Goal: Task Accomplishment & Management: Use online tool/utility

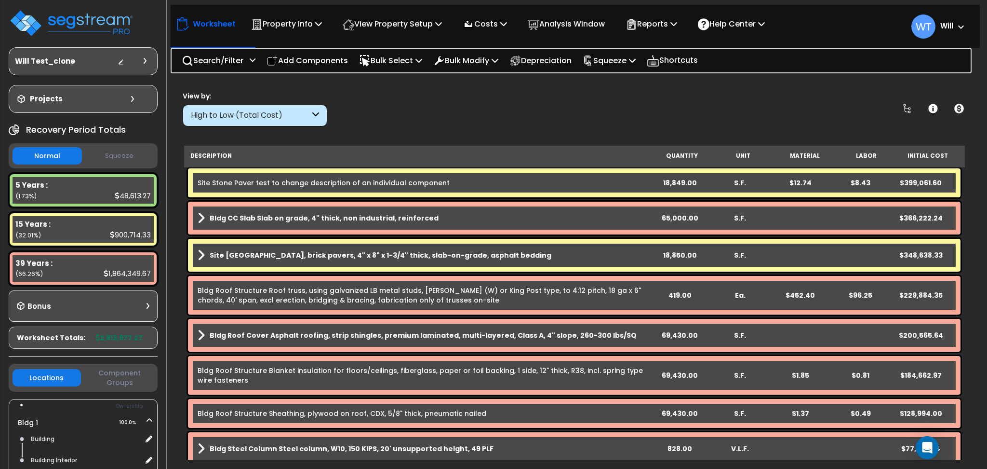
click at [255, 279] on div "Bldg Roof Structure Roof truss, using galvanized LB metal studs, [PERSON_NAME] …" at bounding box center [574, 295] width 773 height 39
click at [411, 220] on b "Bldg CC Slab Slab on grade, 4" thick, non industrial, reinforced" at bounding box center [324, 218] width 229 height 10
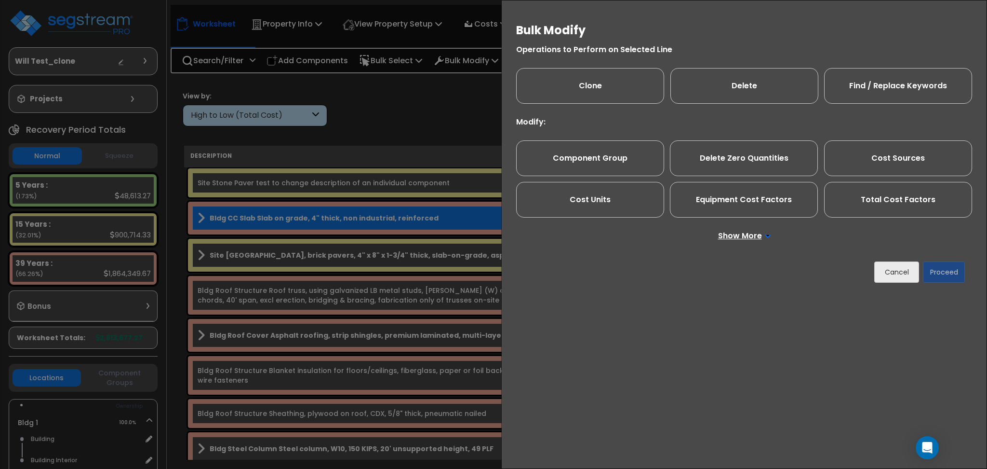
click at [719, 234] on p "Show More" at bounding box center [744, 236] width 53 height 8
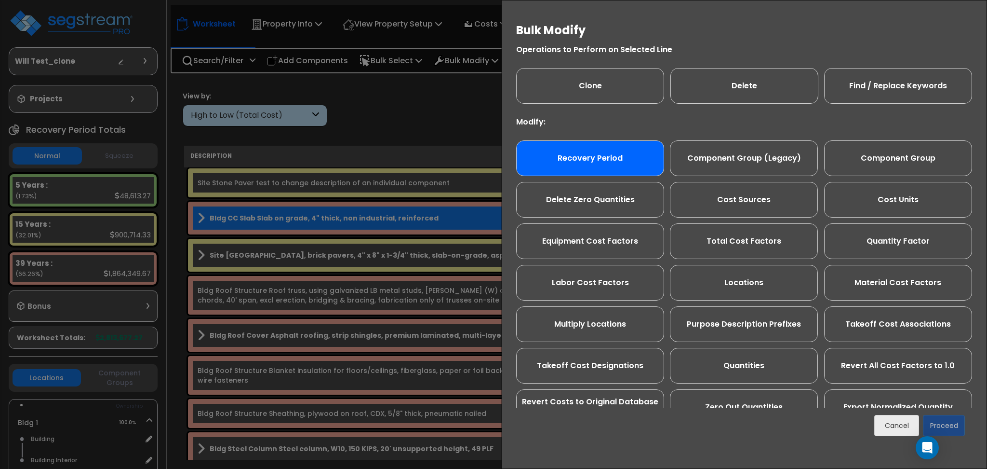
click at [598, 163] on div "Recovery Period" at bounding box center [590, 158] width 148 height 36
click at [952, 420] on button "Proceed" at bounding box center [944, 425] width 42 height 21
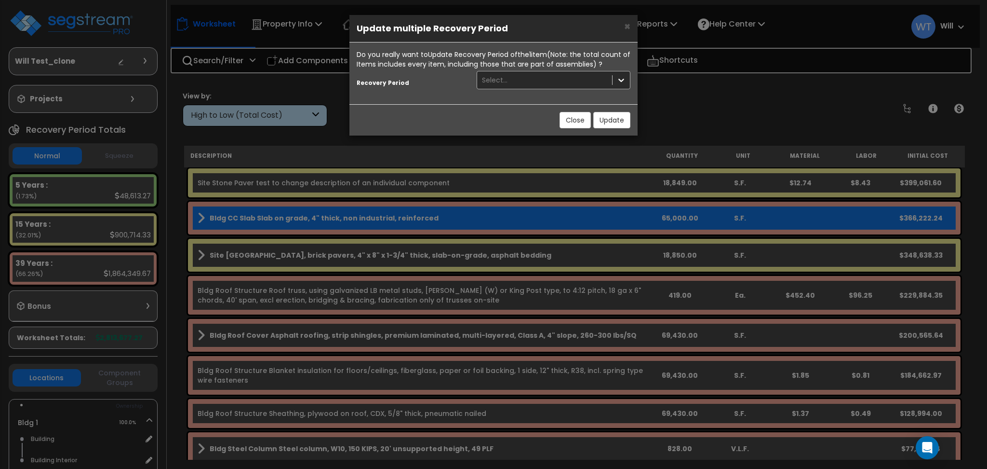
click at [548, 79] on div "Select..." at bounding box center [544, 79] width 135 height 15
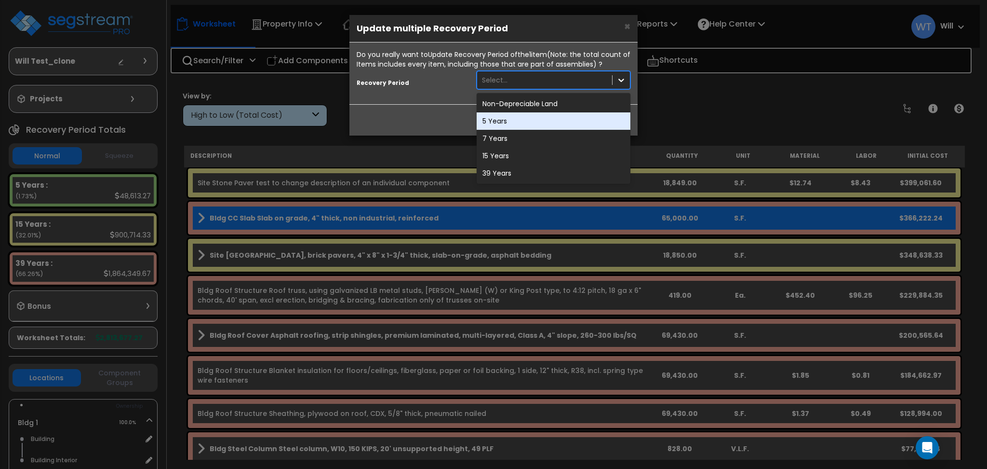
click at [546, 116] on div "5 Years" at bounding box center [554, 120] width 154 height 17
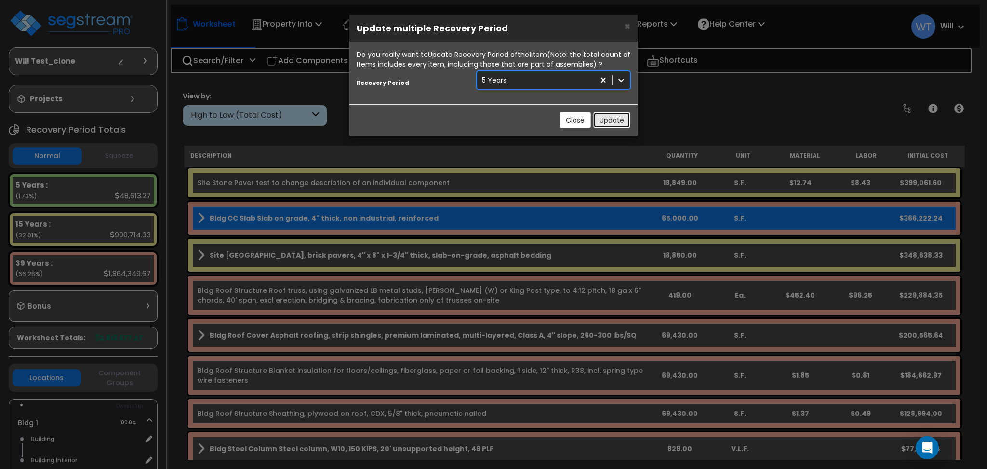
click at [614, 122] on button "Update" at bounding box center [611, 120] width 37 height 16
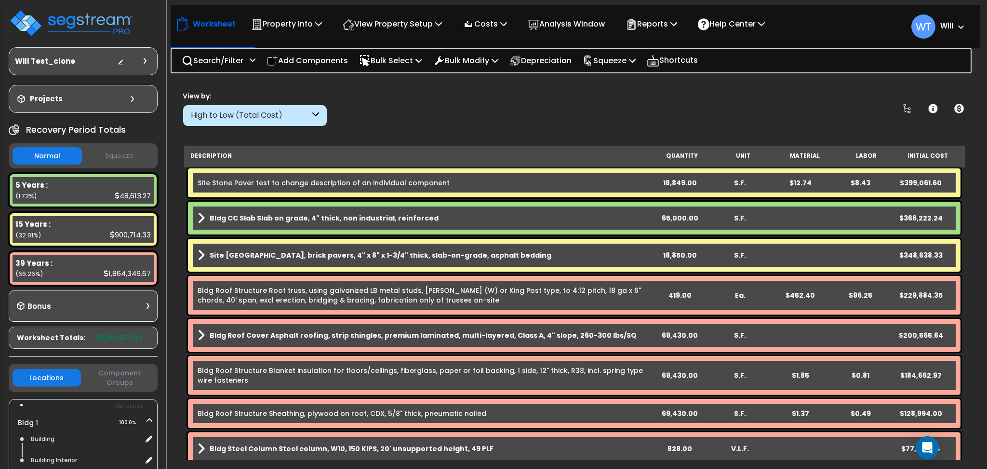
click at [442, 220] on link "Bldg CC Slab Slab on grade, 4" thick, non industrial, reinforced" at bounding box center [424, 217] width 452 height 13
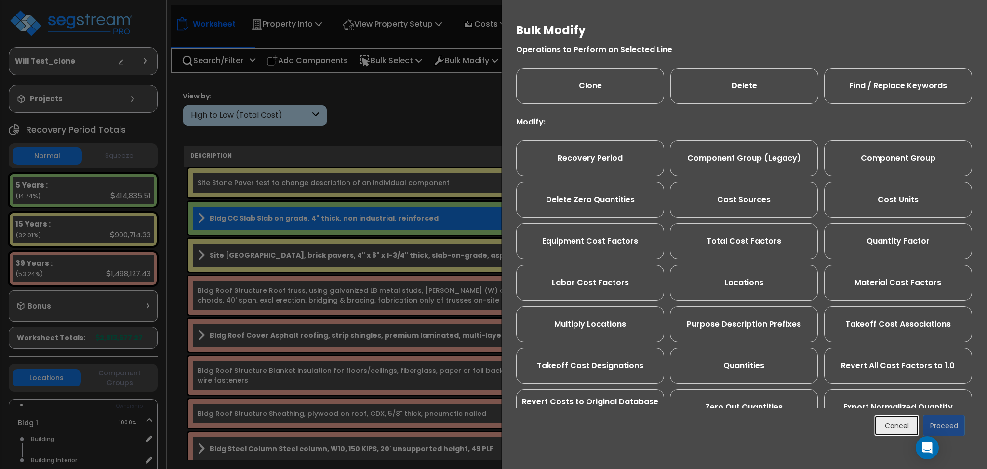
click at [896, 429] on button "Cancel" at bounding box center [896, 425] width 45 height 21
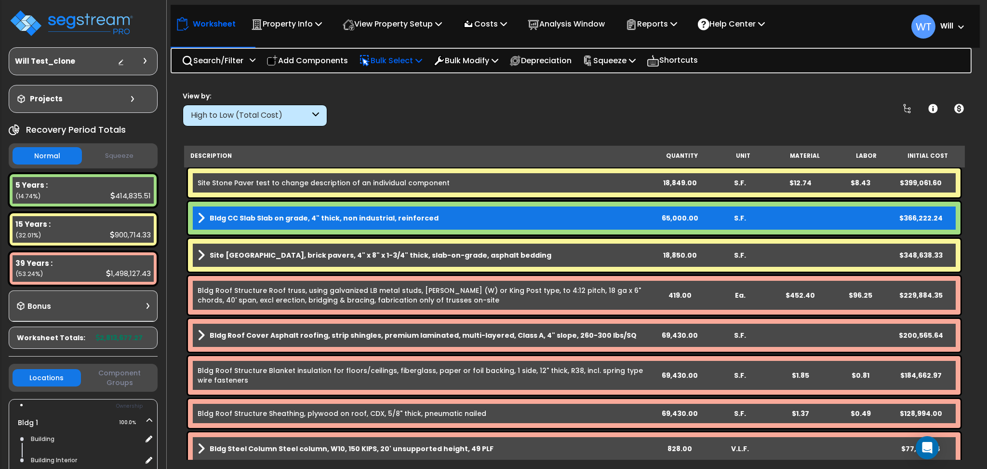
click at [413, 64] on p "Bulk Select" at bounding box center [390, 60] width 63 height 13
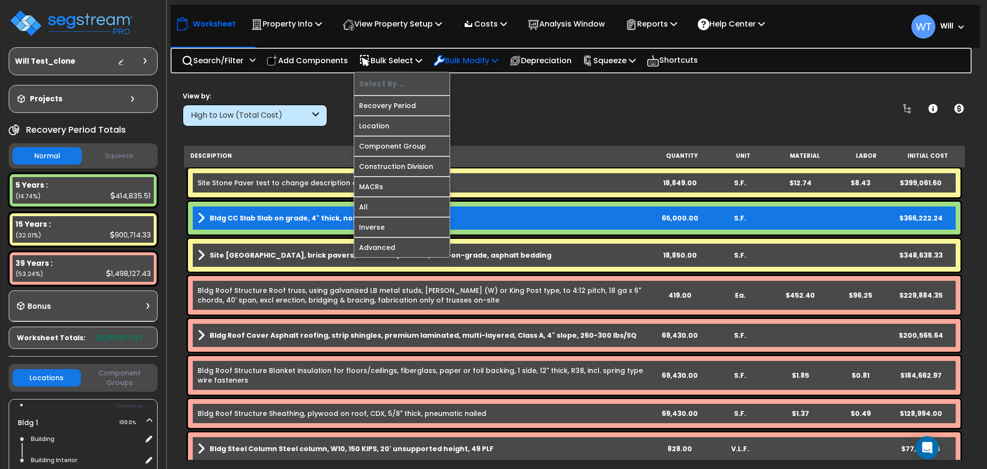
click at [465, 64] on p "Bulk Modify" at bounding box center [465, 60] width 65 height 13
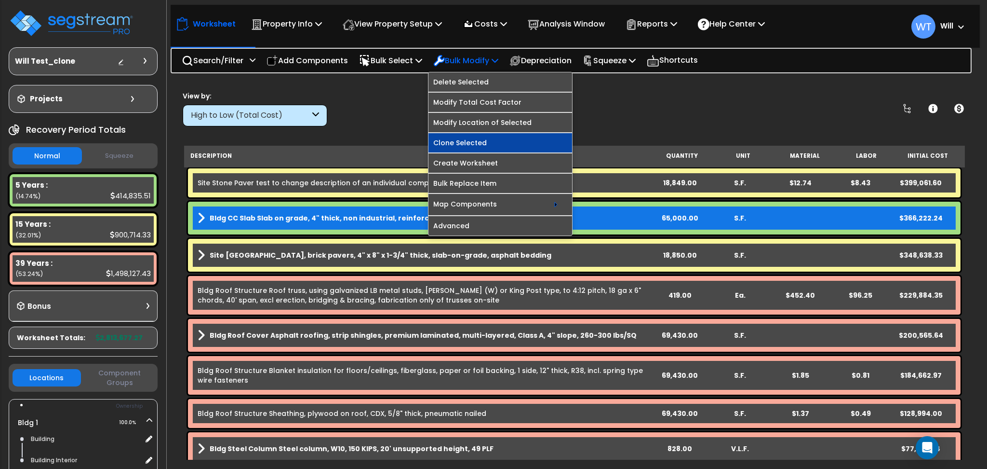
click at [484, 145] on link "Clone Selected" at bounding box center [501, 142] width 144 height 19
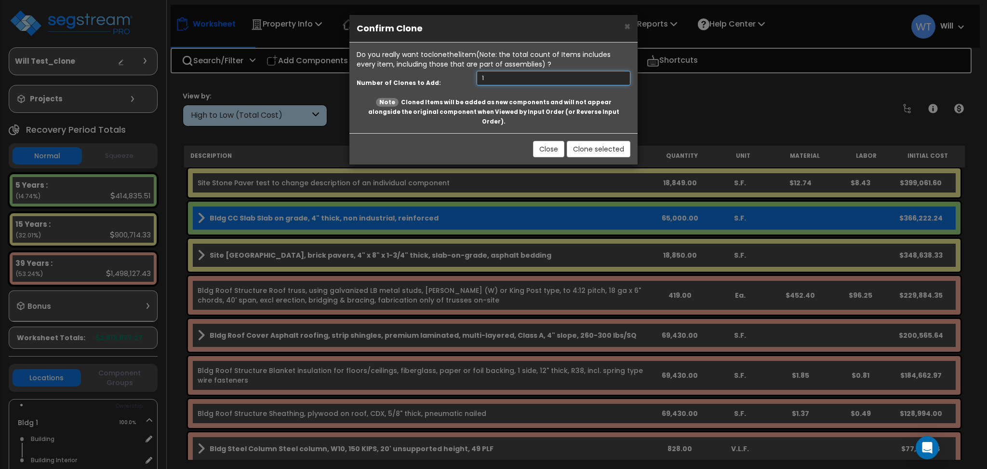
type input "1"
click at [622, 74] on input "1" at bounding box center [554, 78] width 154 height 14
click at [604, 141] on button "Clone selected" at bounding box center [599, 149] width 64 height 16
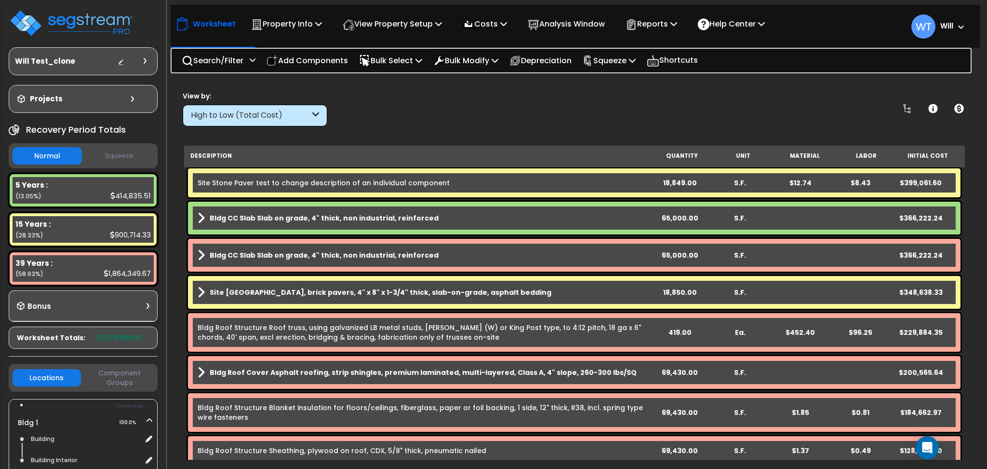
click at [240, 252] on b "Bldg CC Slab Slab on grade, 4" thick, non industrial, reinforced" at bounding box center [324, 255] width 229 height 10
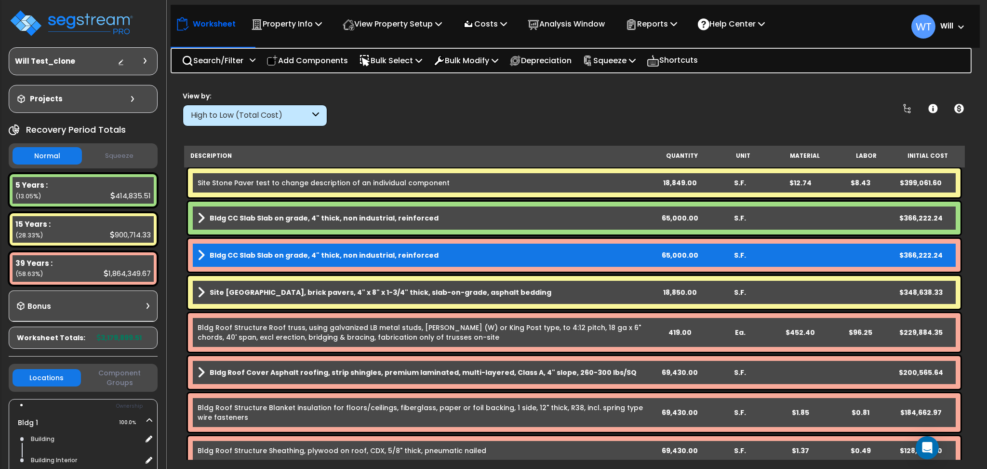
click at [463, 253] on link "Bldg CC Slab Slab on grade, 4" thick, non industrial, reinforced" at bounding box center [424, 254] width 452 height 13
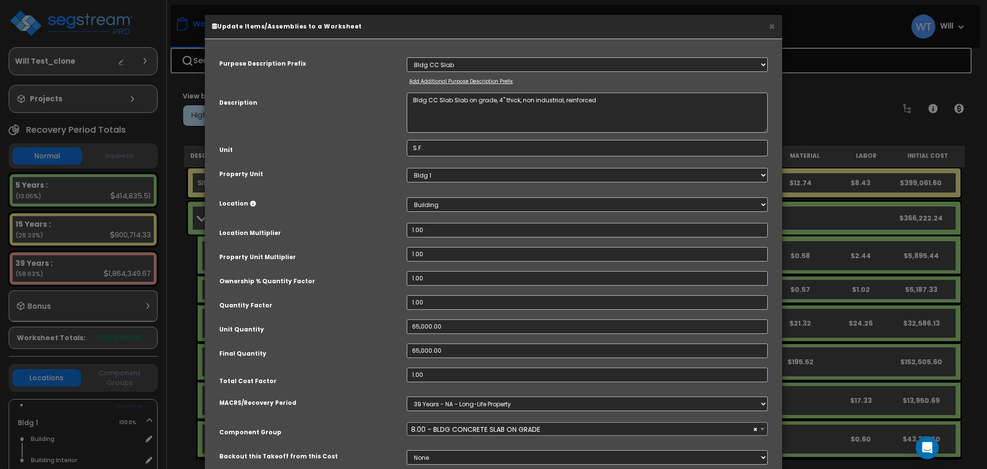
select select "10234"
drag, startPoint x: 604, startPoint y: 103, endPoint x: 335, endPoint y: 109, distance: 268.5
click at [335, 109] on div "Description Bldg CC Slab Slab on grade, 4" thick, non industrial, reinforced" at bounding box center [493, 113] width 563 height 40
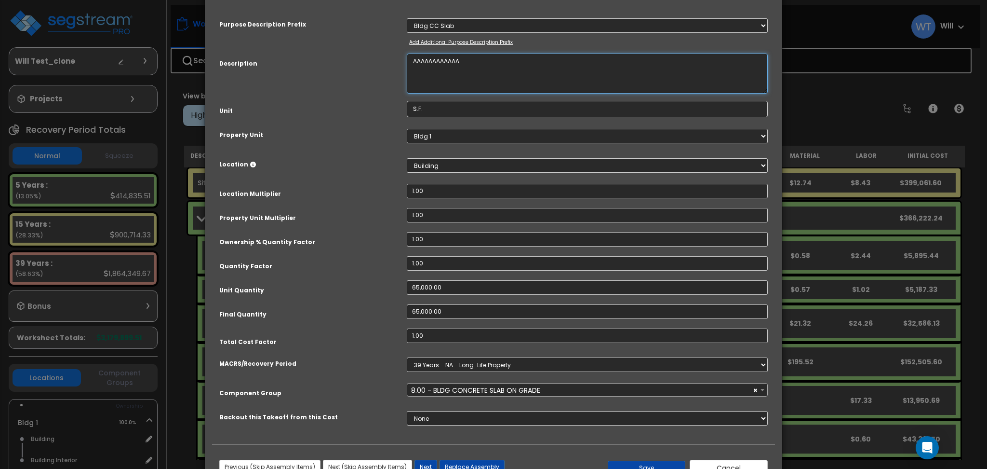
scroll to position [75, 0]
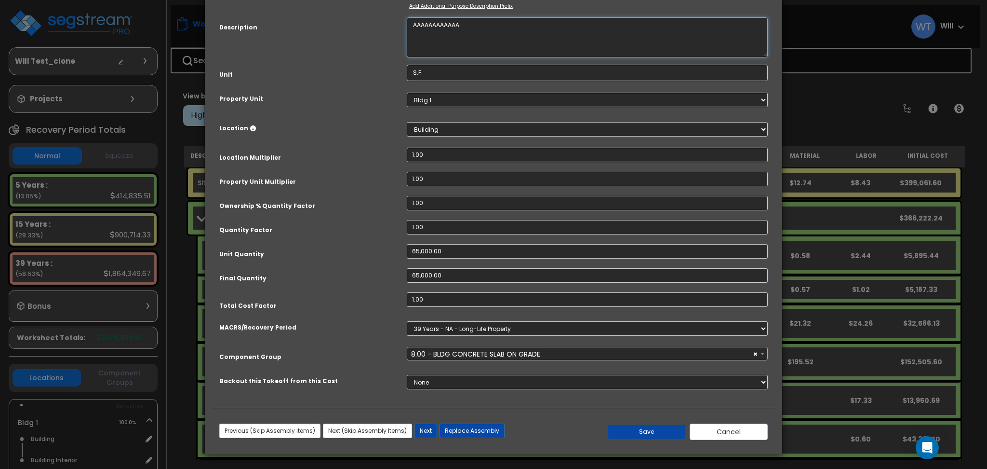
type textarea "AAAAAAAAAAAA"
click at [668, 430] on button "Save" at bounding box center [647, 431] width 78 height 14
type input "65000.00"
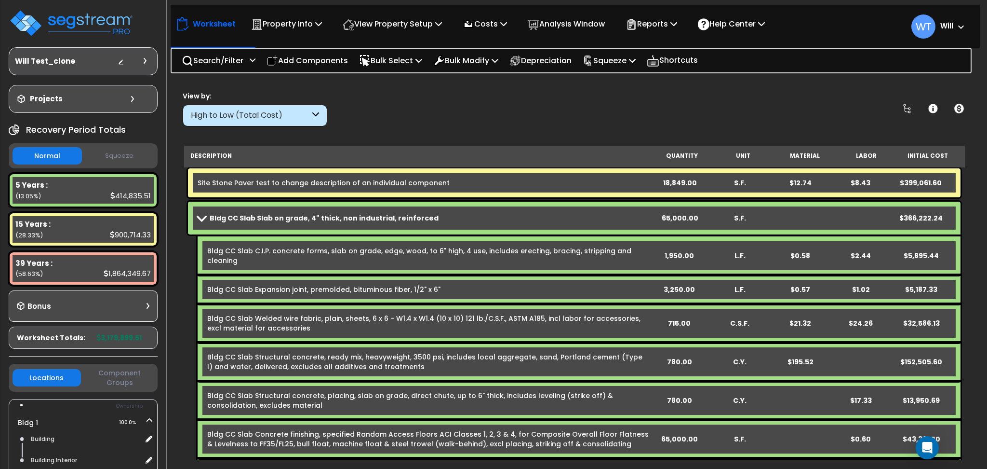
click at [301, 213] on b "Bldg CC Slab Slab on grade, 4" thick, non industrial, reinforced" at bounding box center [324, 218] width 229 height 10
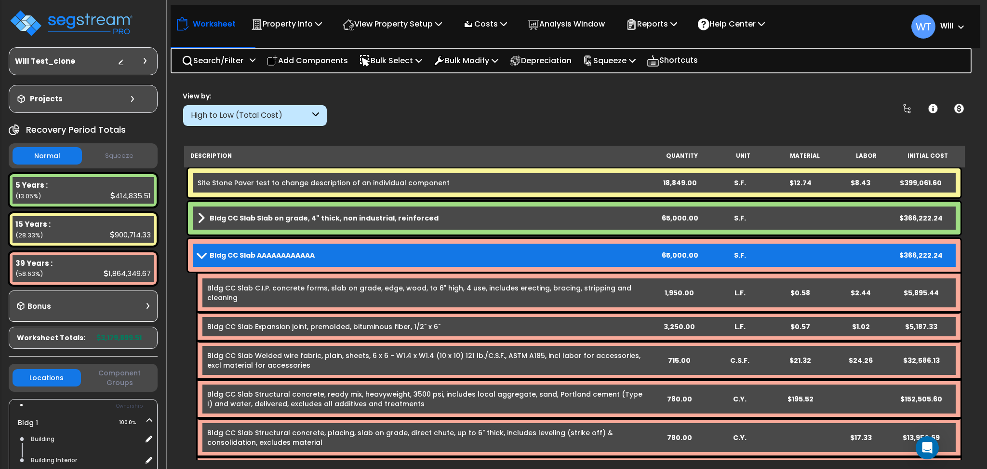
click at [382, 258] on link "Bldg CC Slab AAAAAAAAAAAA" at bounding box center [424, 254] width 452 height 13
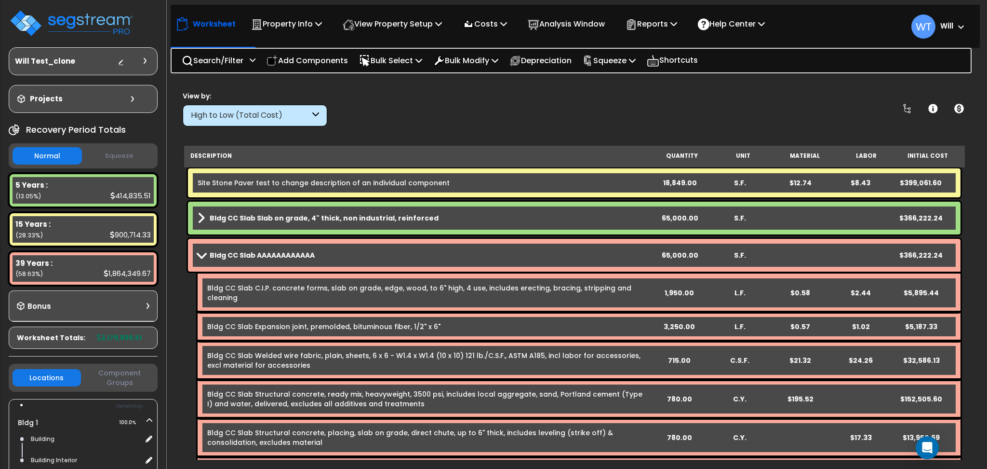
click at [365, 259] on link "Bldg CC Slab AAAAAAAAAAAA" at bounding box center [424, 254] width 452 height 13
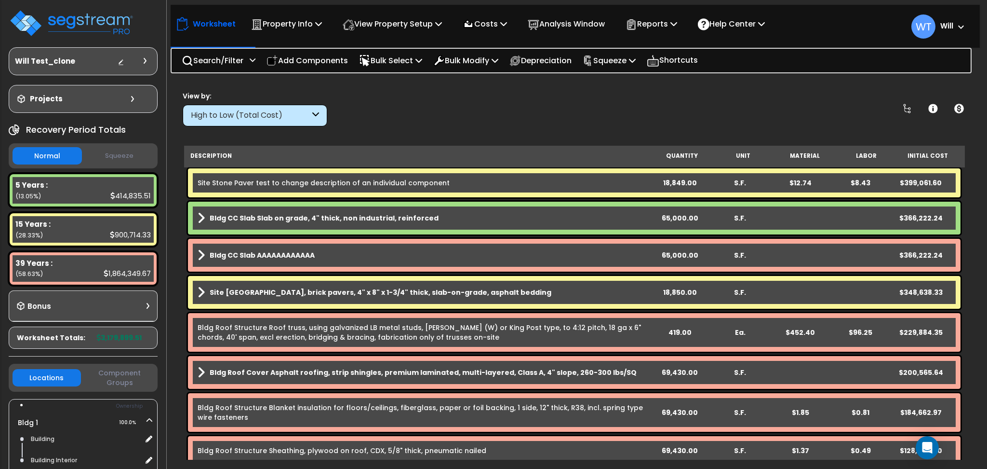
click at [365, 259] on link "Bldg CC Slab AAAAAAAAAAAA" at bounding box center [424, 254] width 452 height 13
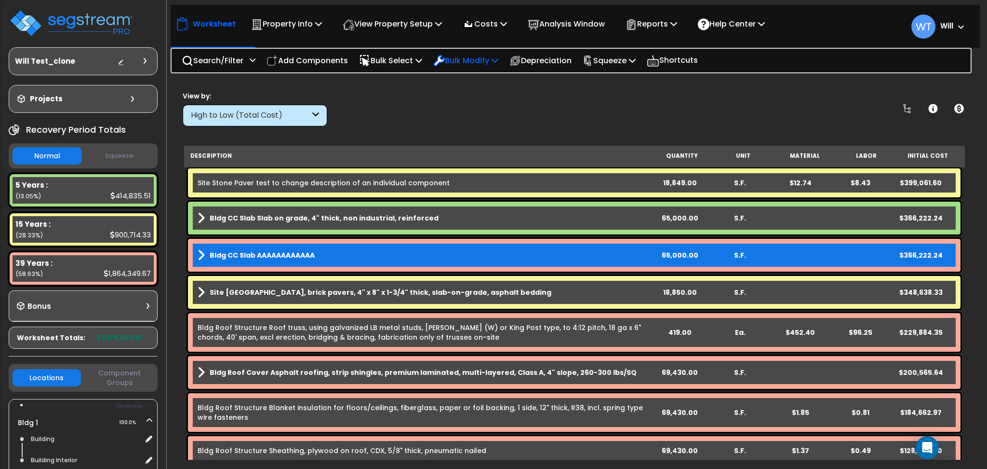
click at [481, 63] on p "Bulk Modify" at bounding box center [465, 60] width 65 height 13
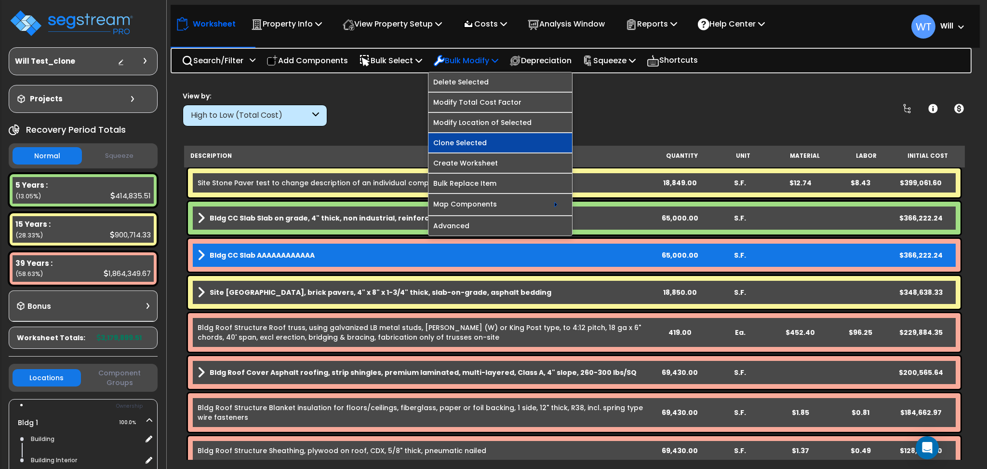
click at [480, 140] on link "Clone Selected" at bounding box center [501, 142] width 144 height 19
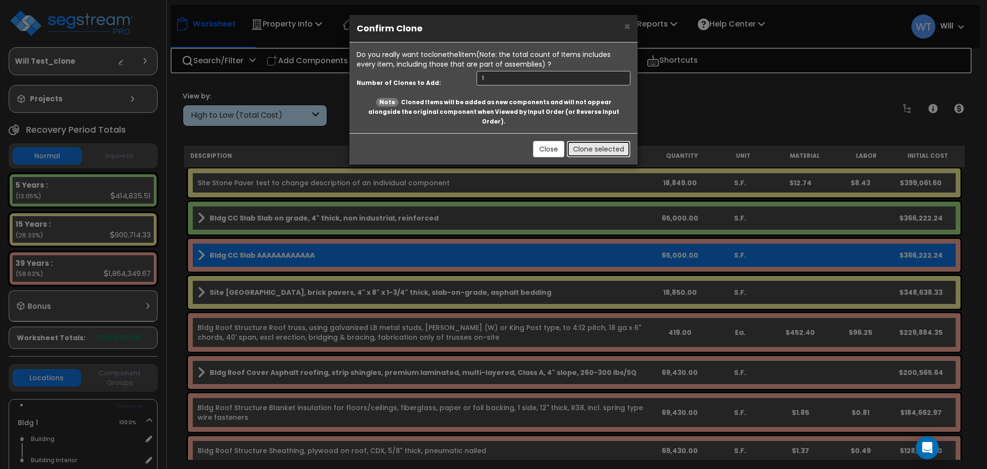
click at [588, 141] on button "Clone selected" at bounding box center [599, 149] width 64 height 16
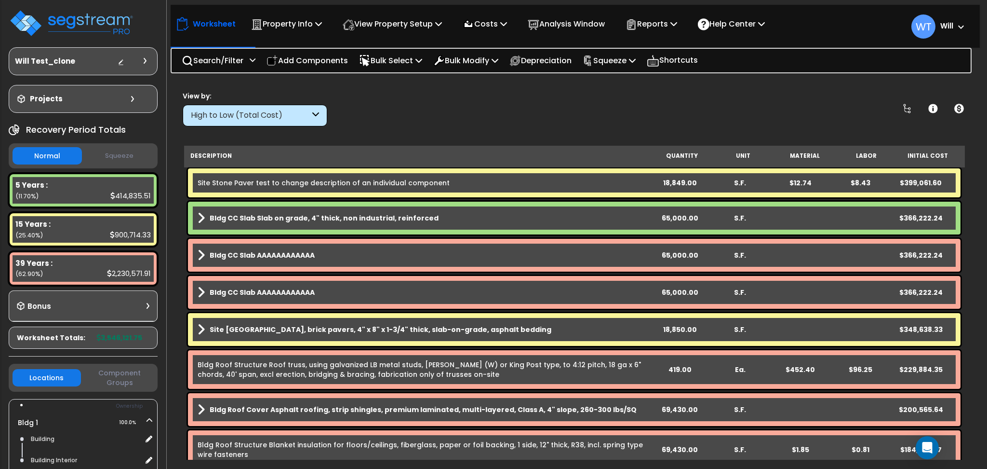
click at [260, 111] on div "High to Low (Total Cost)" at bounding box center [250, 115] width 119 height 11
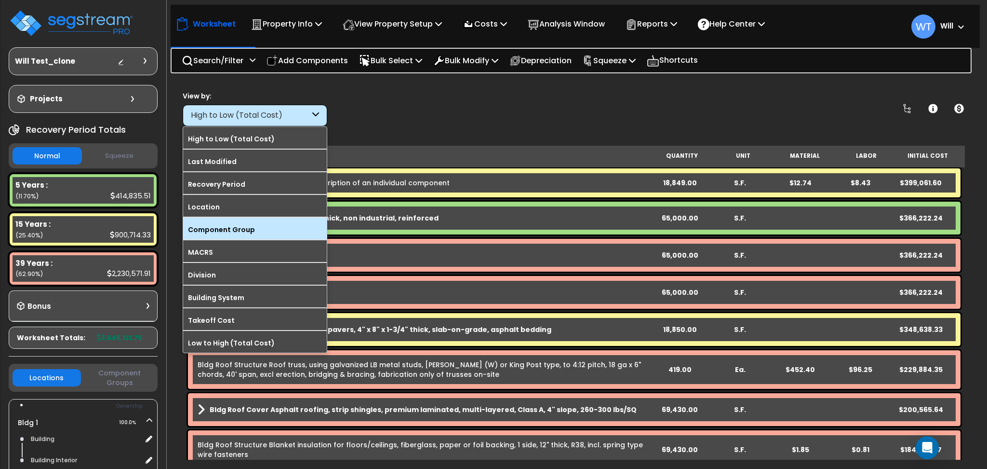
click at [259, 222] on div "Component Group" at bounding box center [255, 228] width 144 height 22
click at [271, 224] on label "Component Group" at bounding box center [255, 229] width 144 height 14
click at [0, 0] on input "Component Group" at bounding box center [0, 0] width 0 height 0
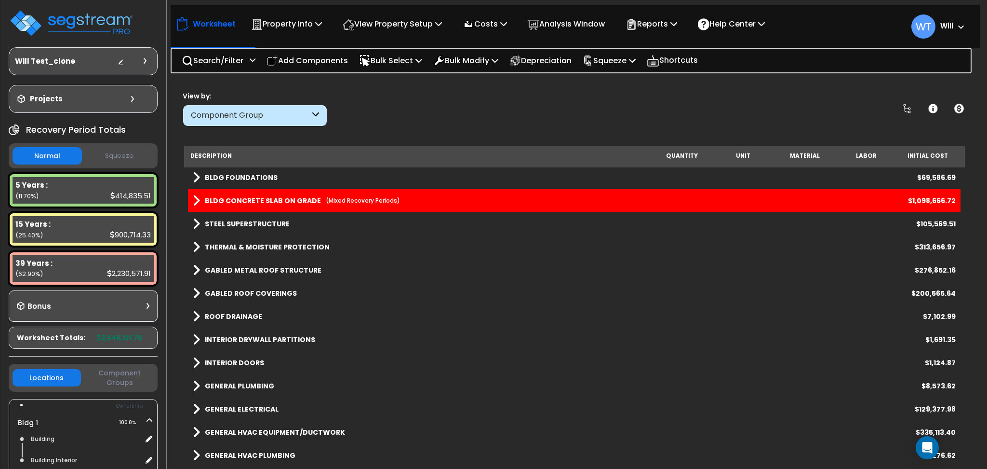
click at [296, 193] on div "BLDG CONCRETE SLAB ON GRADE (Mixed Recovery Periods) $1,098,666.72" at bounding box center [574, 200] width 773 height 23
click at [906, 107] on icon at bounding box center [907, 109] width 12 height 12
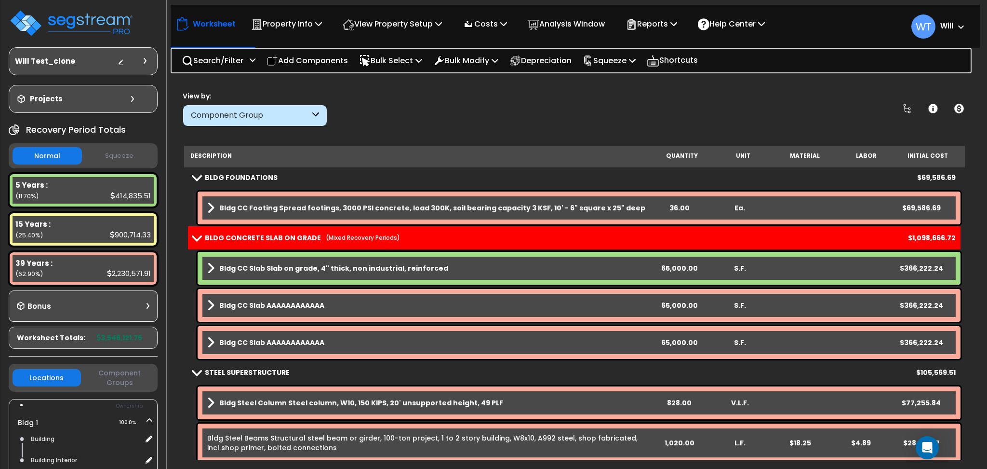
click at [417, 239] on div "BLDG CONCRETE SLAB ON GRADE (Mixed Recovery Periods) $1,098,666.72" at bounding box center [574, 237] width 773 height 23
click at [189, 232] on div "BLDG CONCRETE SLAB ON GRADE (Mixed Recovery Periods) $1,098,666.72" at bounding box center [574, 237] width 773 height 23
click at [202, 238] on span at bounding box center [196, 237] width 13 height 7
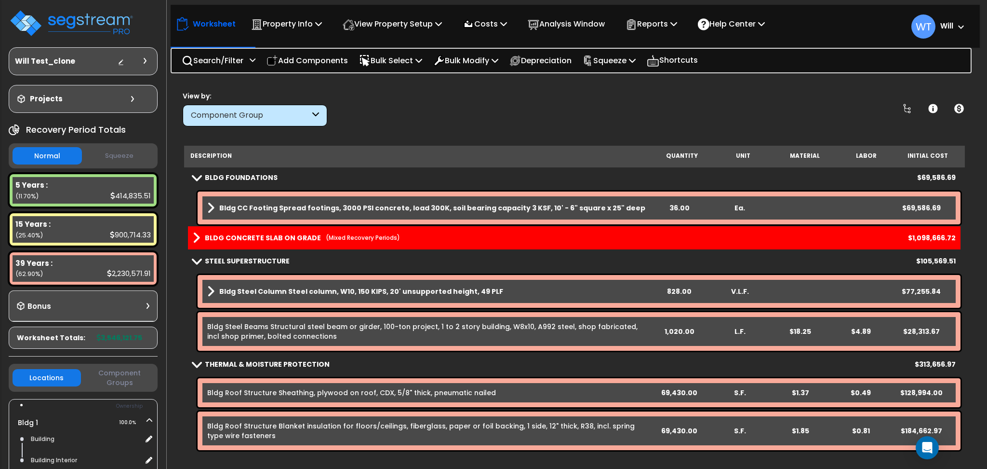
click at [202, 238] on link "BLDG CONCRETE SLAB ON GRADE (Mixed Recovery Periods)" at bounding box center [296, 237] width 207 height 13
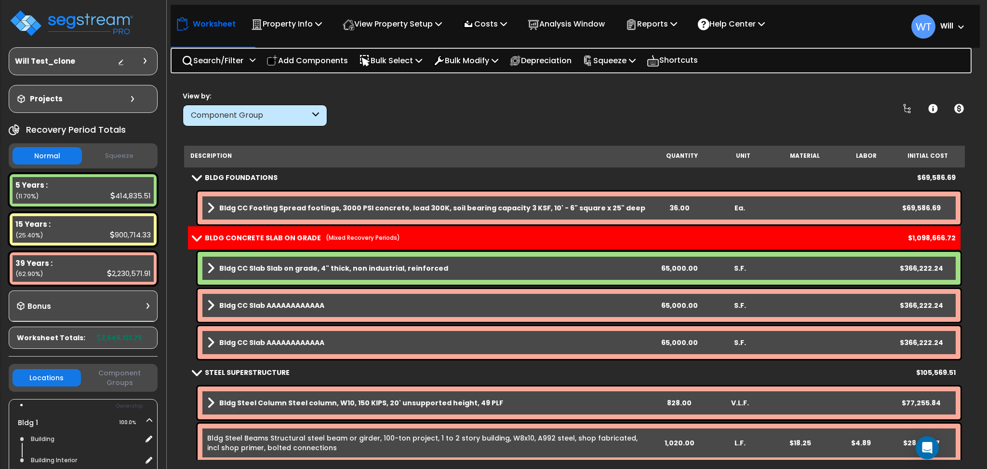
click at [431, 267] on b "Bldg CC Slab Slab on grade, 4" thick, non industrial, reinforced" at bounding box center [333, 268] width 229 height 10
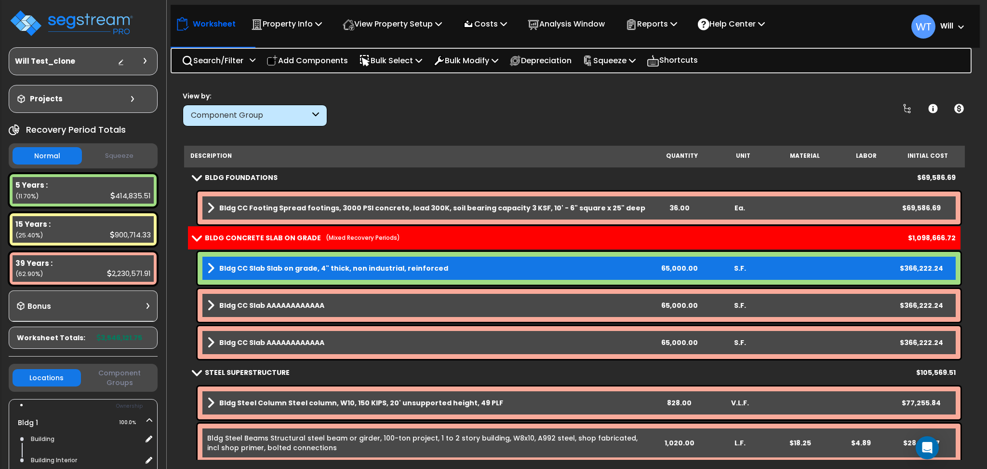
click at [431, 267] on b "Bldg CC Slab Slab on grade, 4" thick, non industrial, reinforced" at bounding box center [333, 268] width 229 height 10
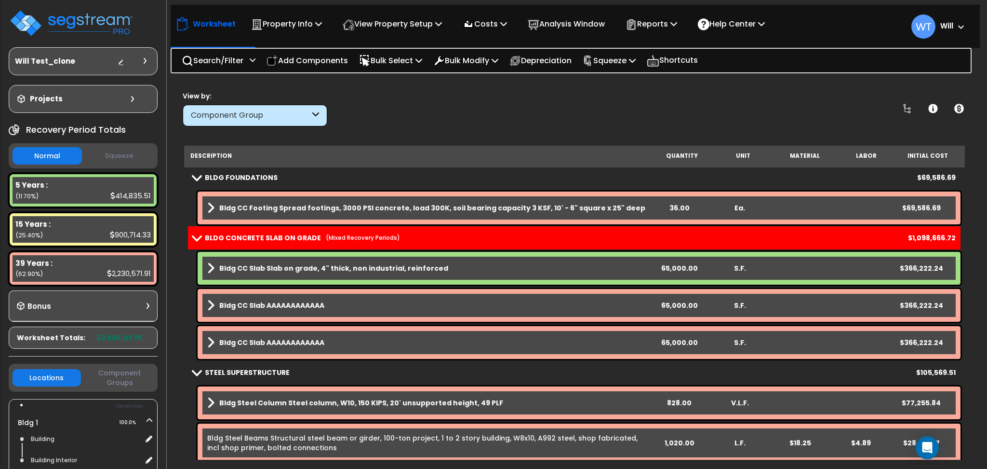
click at [431, 267] on b "Bldg CC Slab Slab on grade, 4" thick, non industrial, reinforced" at bounding box center [333, 268] width 229 height 10
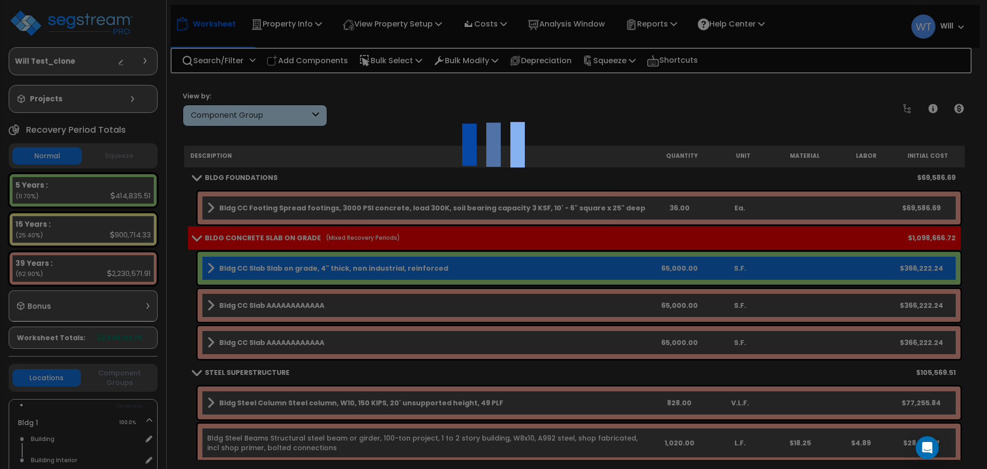
click at [431, 267] on div at bounding box center [493, 234] width 987 height 469
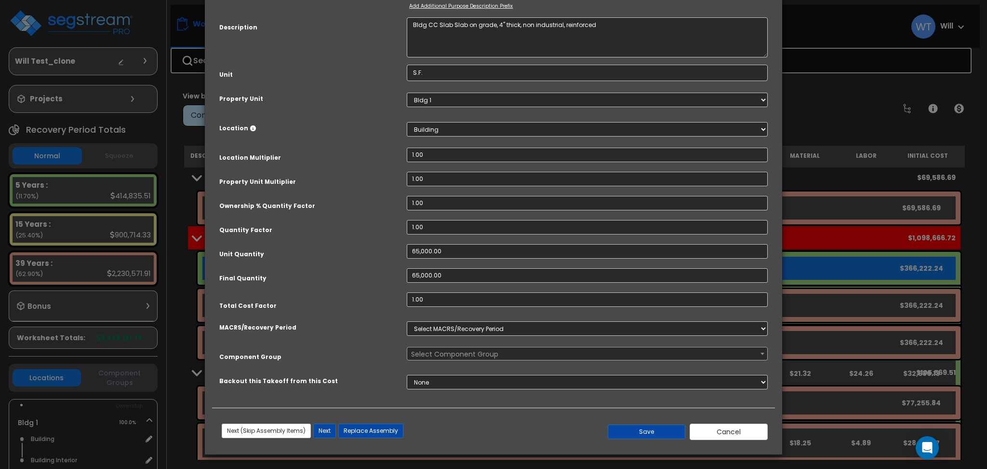
select select "3667"
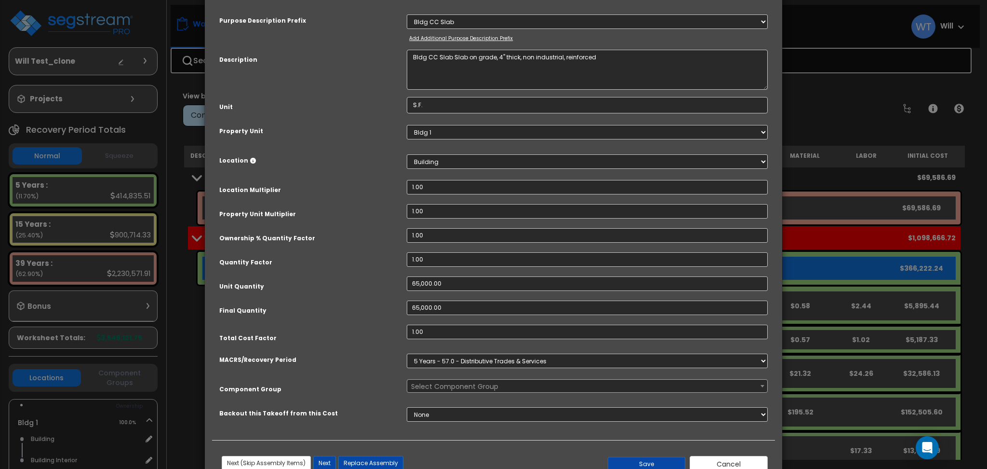
scroll to position [64, 0]
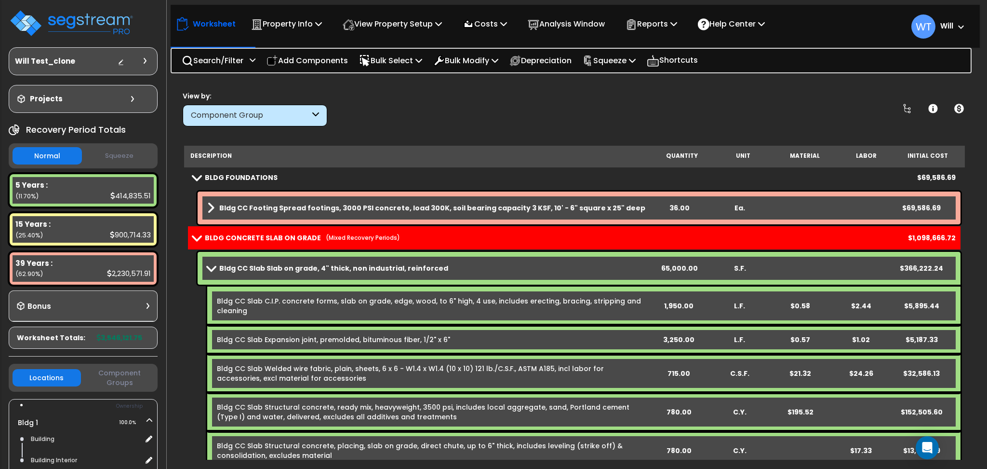
click at [572, 110] on div "View by: Component Group High to Low (Total Cost)" at bounding box center [574, 109] width 790 height 36
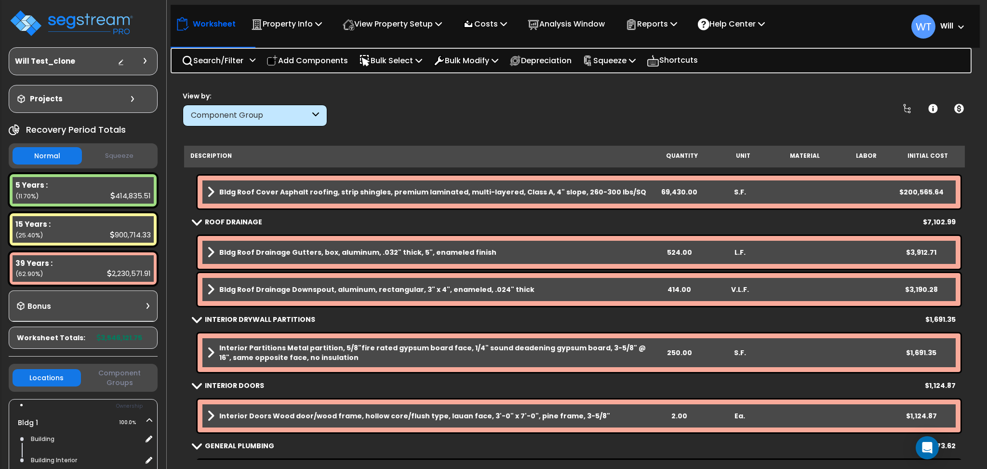
scroll to position [514, 0]
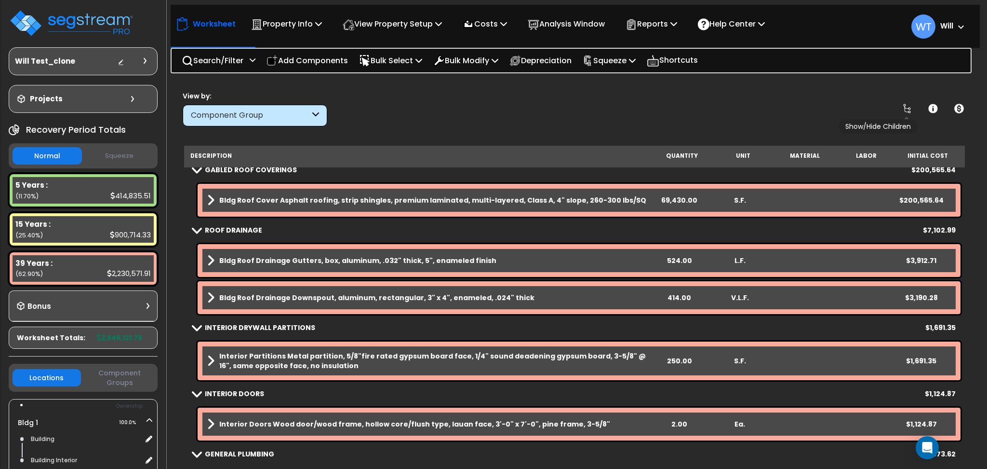
click at [909, 108] on icon at bounding box center [907, 109] width 8 height 10
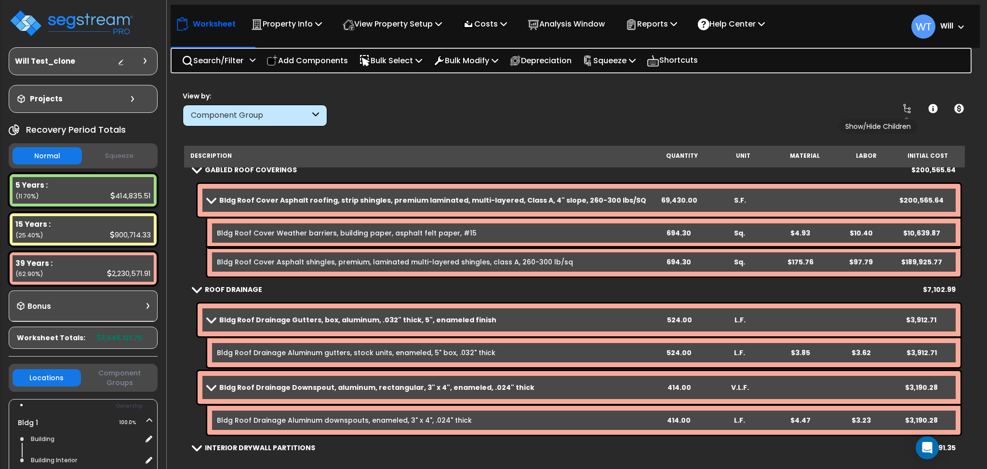
click at [909, 108] on icon at bounding box center [907, 109] width 8 height 10
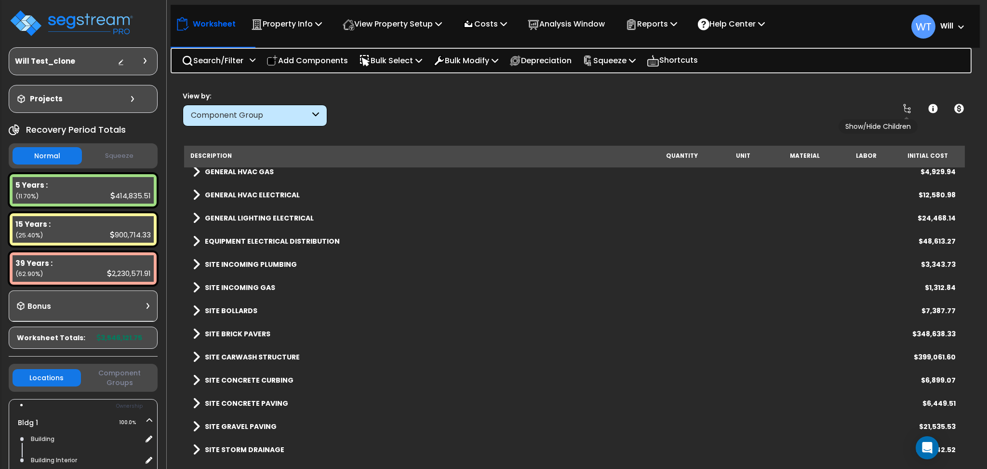
click at [909, 108] on icon at bounding box center [907, 109] width 8 height 10
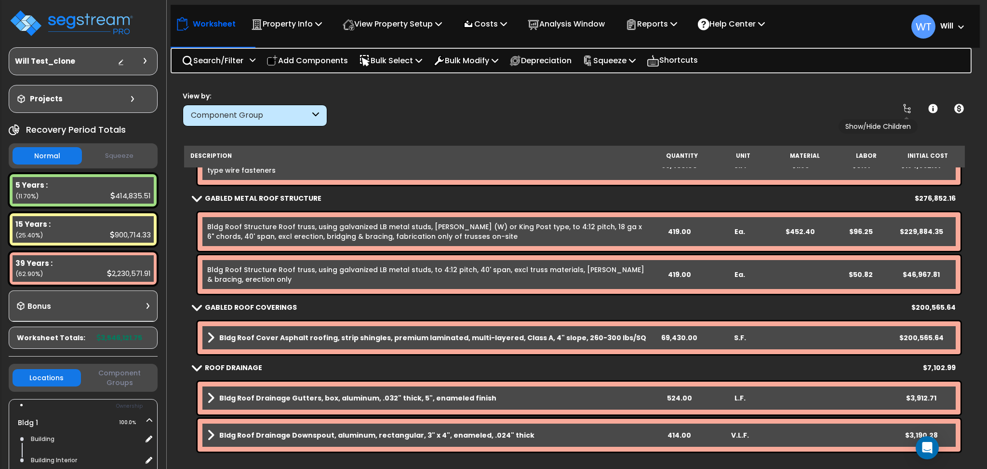
click at [909, 108] on icon at bounding box center [907, 109] width 8 height 10
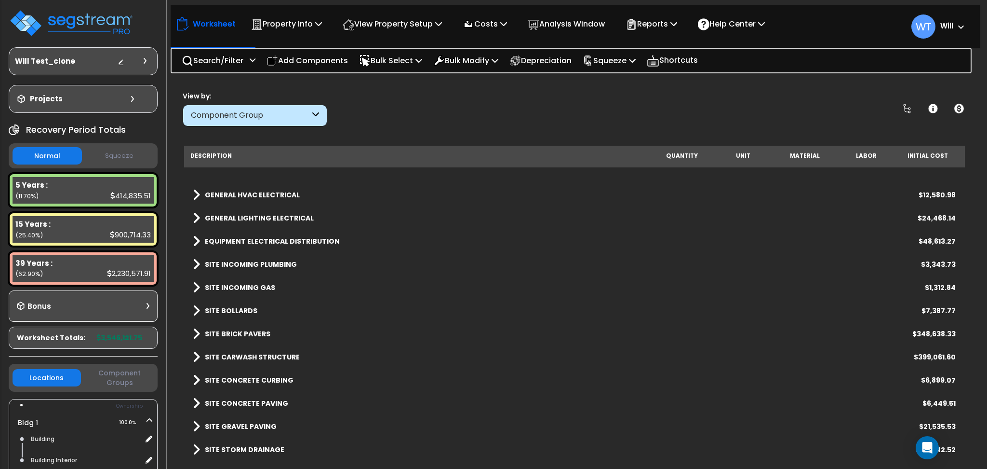
scroll to position [1706, 0]
